Goal: Information Seeking & Learning: Learn about a topic

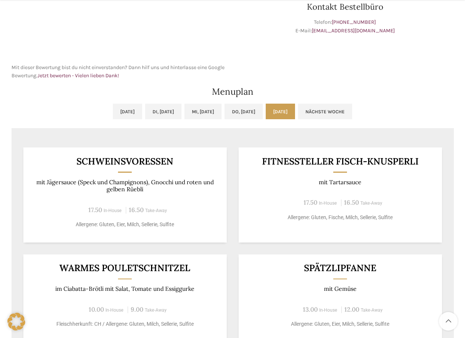
scroll to position [297, 0]
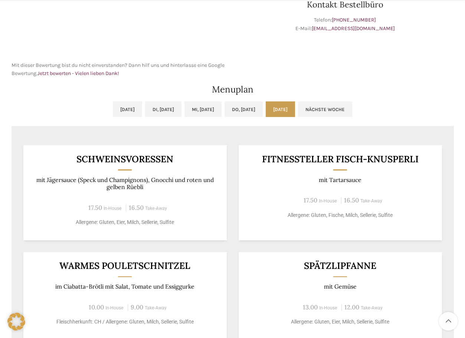
drag, startPoint x: 262, startPoint y: 104, endPoint x: 297, endPoint y: 116, distance: 37.1
click at [263, 105] on link "Do, [DATE]" at bounding box center [243, 109] width 38 height 16
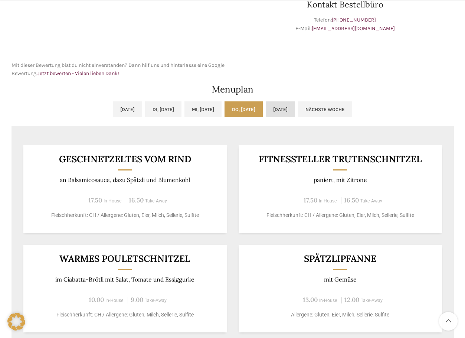
click at [295, 115] on link "[DATE]" at bounding box center [280, 109] width 29 height 16
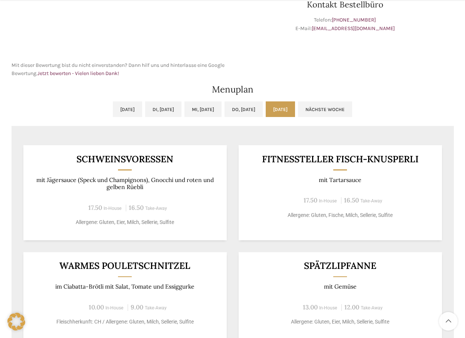
click at [144, 243] on div "Schweinsvoressen mit Jägersauce (Speck und Champignons), Gnocchi und [PERSON_NA…" at bounding box center [232, 335] width 442 height 404
click at [135, 224] on p "Allergene: Gluten, Eier, Milch, Sellerie, Sulfite" at bounding box center [124, 222] width 185 height 8
click at [135, 208] on span "16.50" at bounding box center [136, 207] width 15 height 8
click at [129, 181] on p "mit Jägersauce (Speck und Champignons), Gnocchi und roten und gelben Rüebli" at bounding box center [124, 183] width 185 height 14
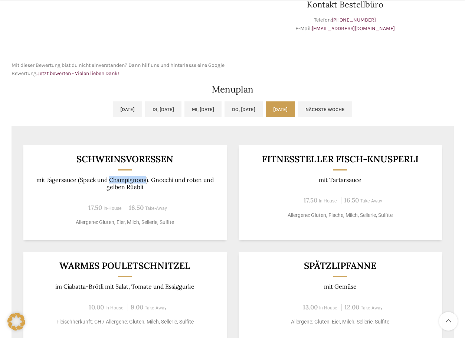
click at [129, 181] on p "mit Jägersauce (Speck und Champignons), Gnocchi und roten und gelben Rüebli" at bounding box center [124, 183] width 185 height 14
click at [113, 111] on link "[DATE]" at bounding box center [127, 109] width 29 height 16
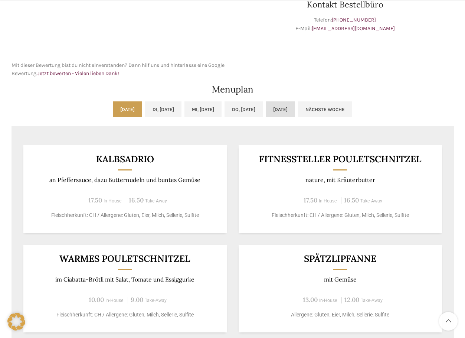
click at [295, 105] on link "[DATE]" at bounding box center [280, 109] width 29 height 16
